Goal: Go to known website: Access a specific website the user already knows

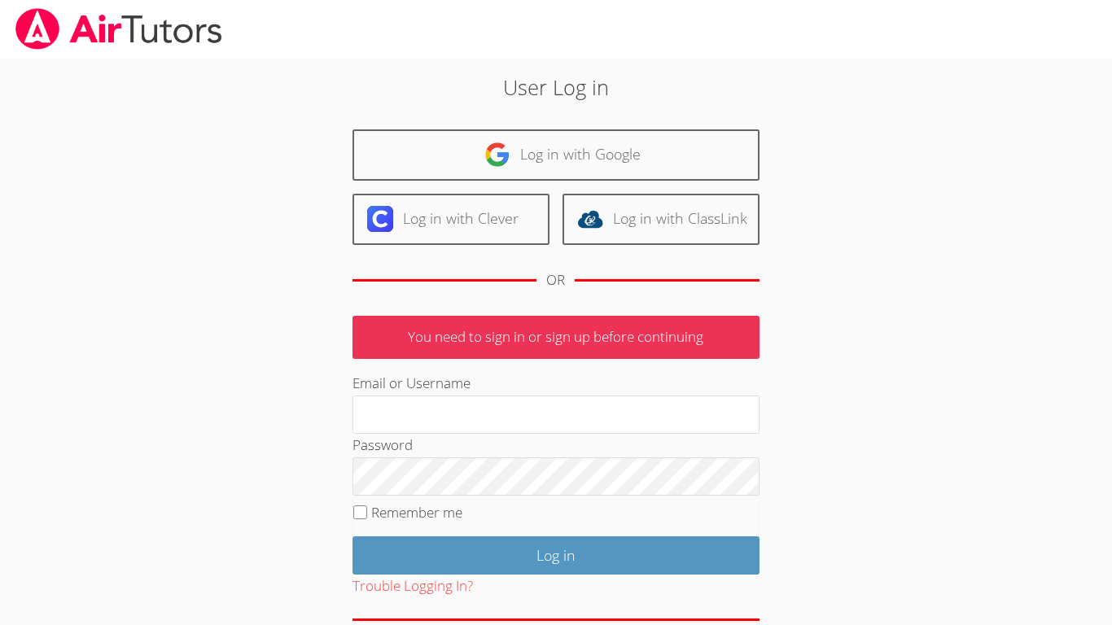
type input "[EMAIL_ADDRESS][PERSON_NAME][DOMAIN_NAME]"
click at [760, 139] on div "User Log in Log in with Google Log in with Clever Log in with ClassLink OR You …" at bounding box center [556, 376] width 601 height 608
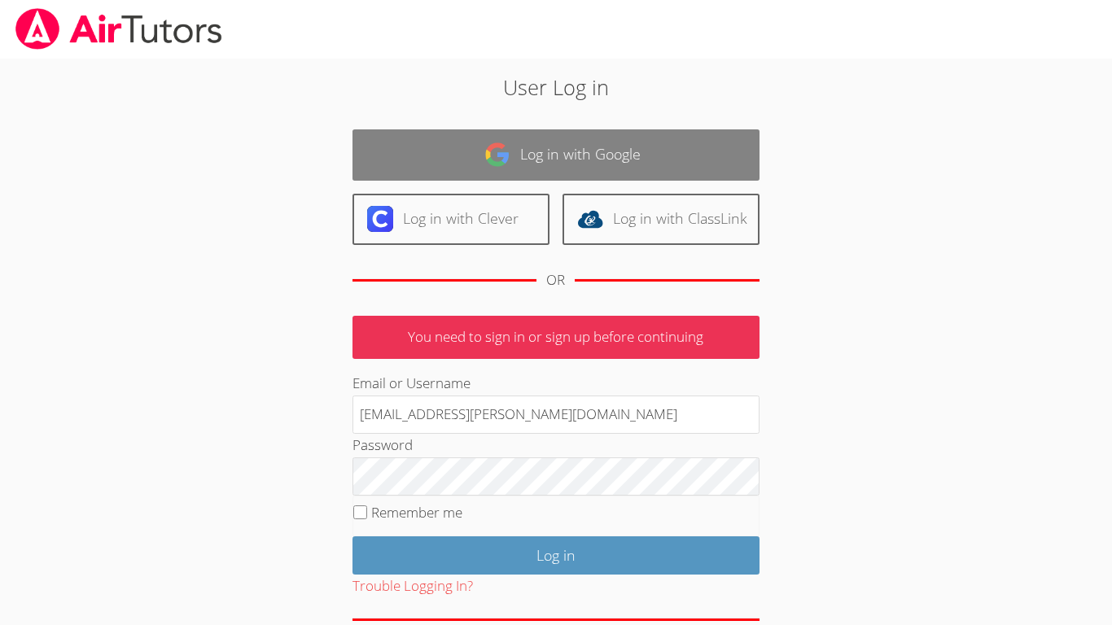
click at [744, 147] on link "Log in with Google" at bounding box center [555, 154] width 407 height 51
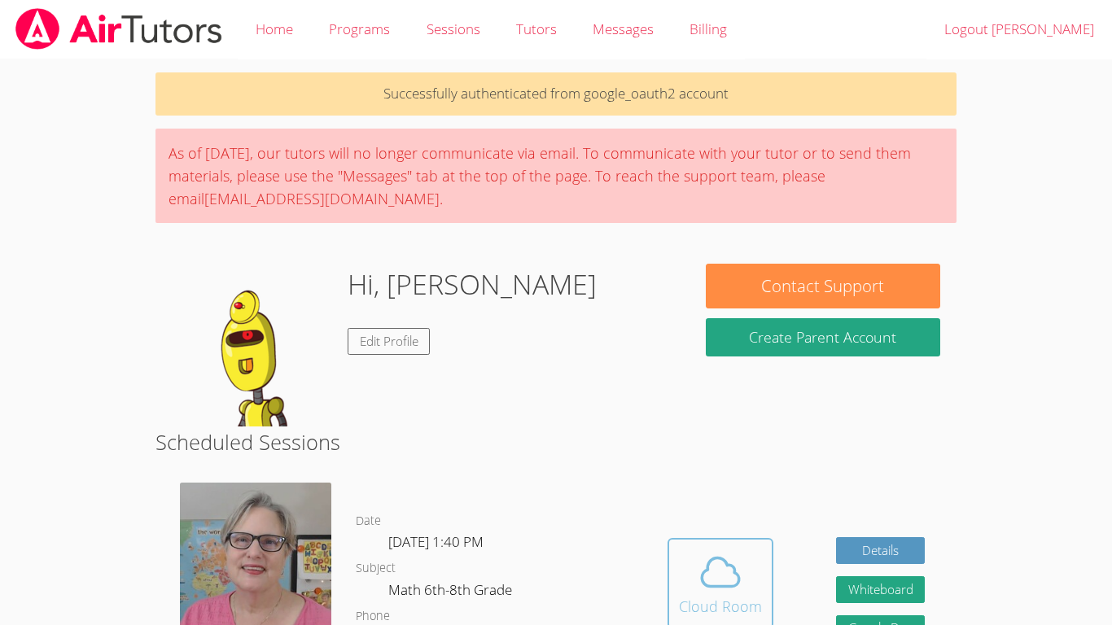
click at [738, 585] on icon at bounding box center [721, 572] width 46 height 46
